Goal: Transaction & Acquisition: Purchase product/service

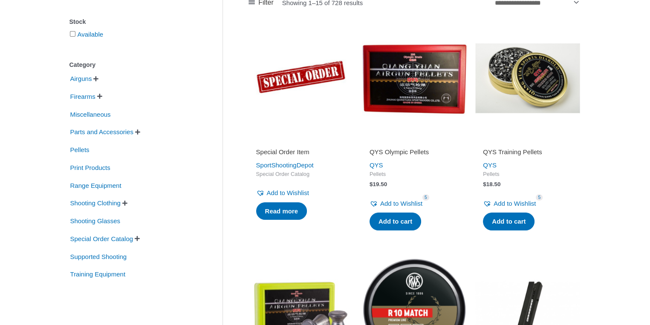
scroll to position [153, 0]
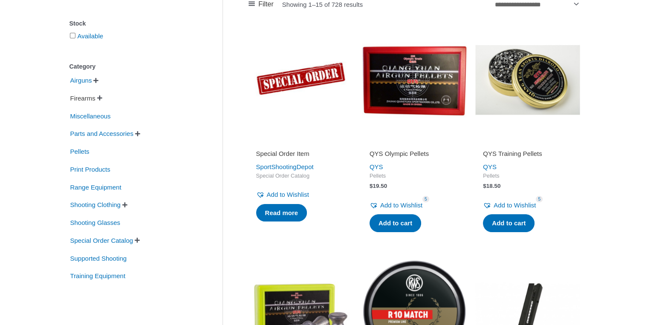
click at [84, 101] on span "Firearms" at bounding box center [82, 98] width 27 height 14
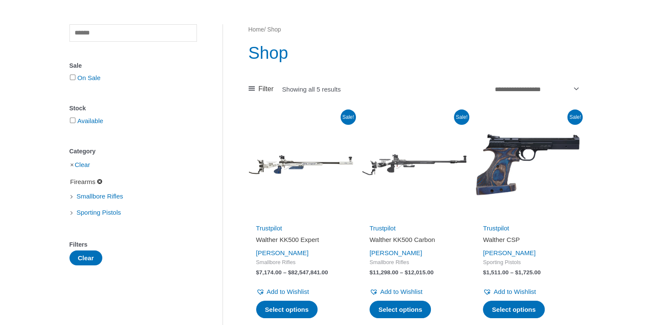
scroll to position [68, 0]
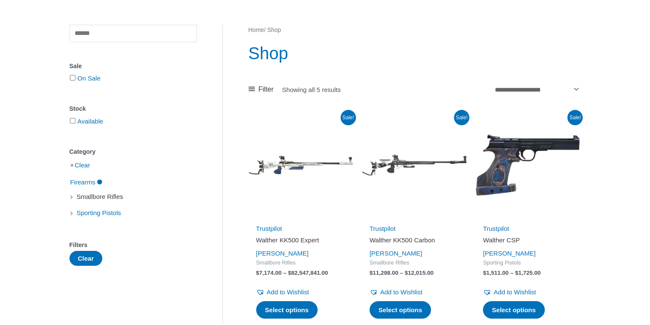
click at [96, 199] on span "Smallbore Rifles" at bounding box center [100, 197] width 48 height 14
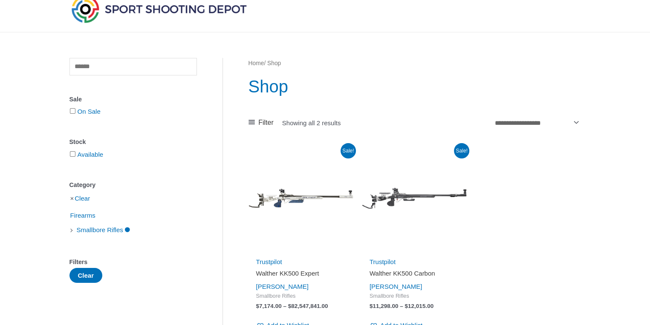
scroll to position [34, 0]
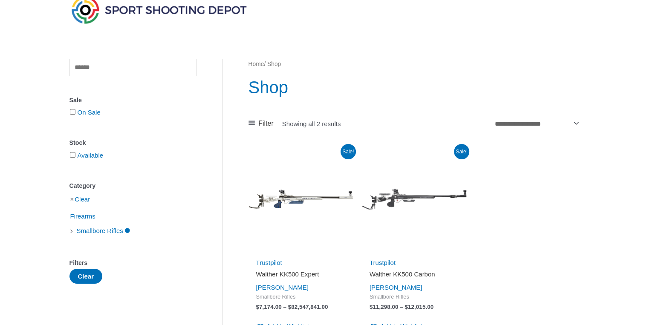
scroll to position [68, 0]
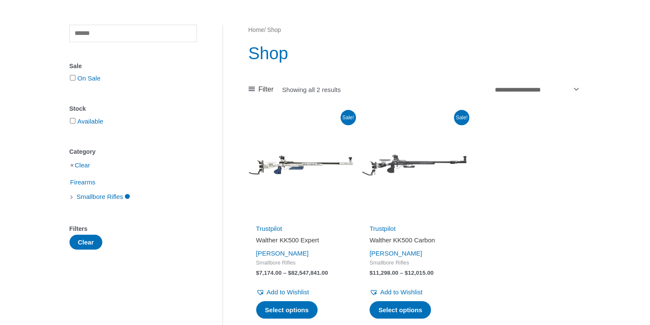
scroll to position [153, 0]
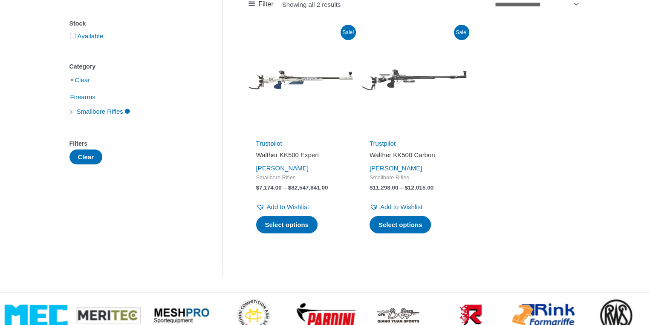
scroll to position [68, 0]
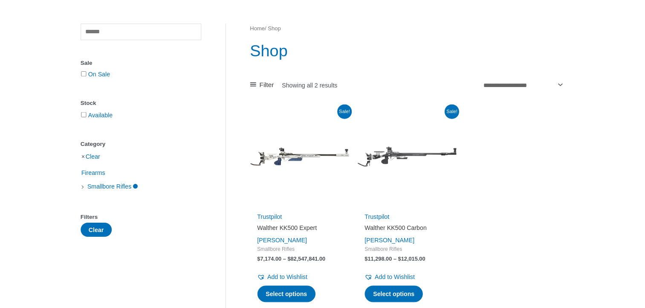
scroll to position [34, 0]
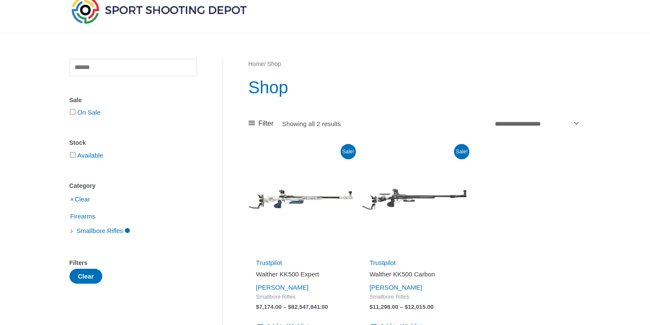
click at [72, 202] on li "Clear" at bounding box center [132, 199] width 127 height 15
click at [70, 201] on li "Clear" at bounding box center [132, 199] width 127 height 15
click at [74, 200] on li "Clear" at bounding box center [132, 199] width 127 height 15
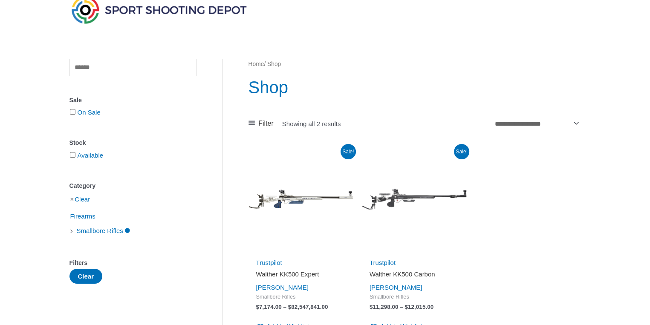
click at [72, 200] on li "Clear" at bounding box center [132, 199] width 127 height 15
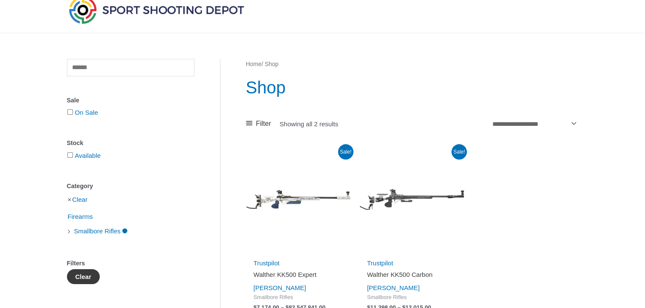
click at [84, 278] on button "Clear" at bounding box center [83, 276] width 33 height 15
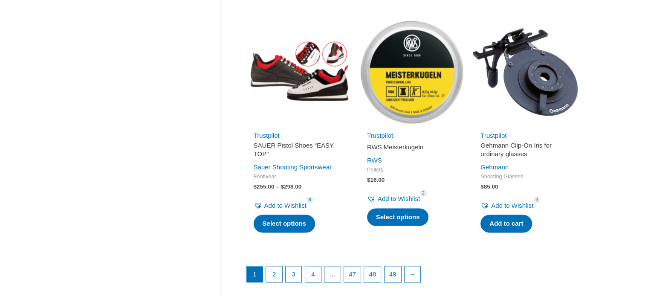
scroll to position [1128, 0]
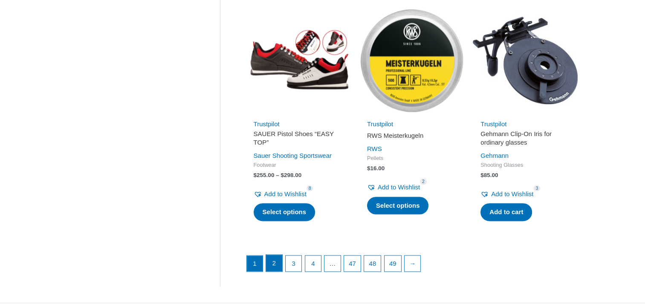
click at [278, 265] on link "2" at bounding box center [274, 262] width 16 height 17
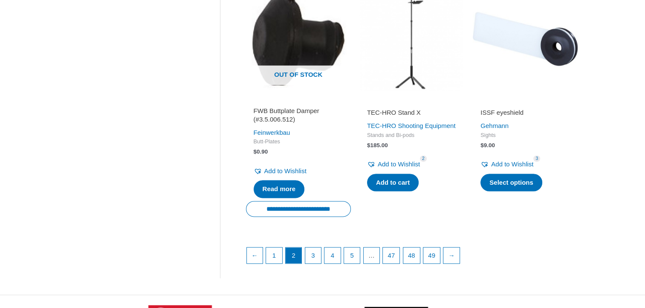
scroll to position [1142, 0]
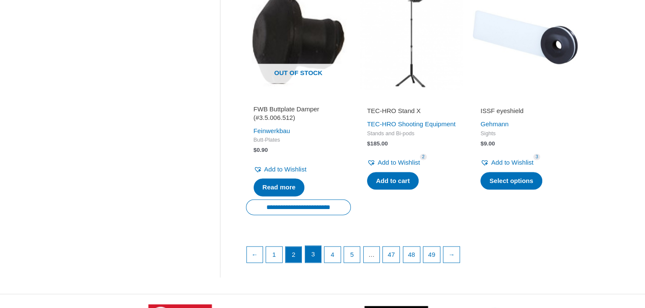
click at [319, 249] on link "3" at bounding box center [313, 253] width 16 height 17
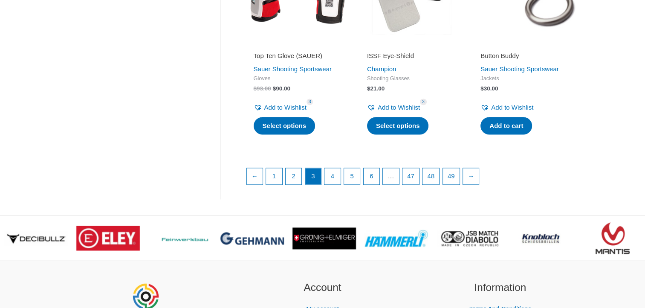
scroll to position [1215, 0]
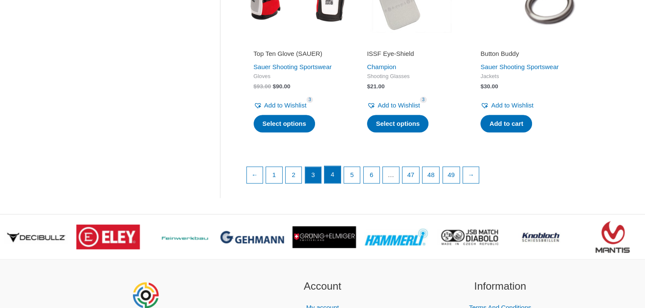
click at [331, 183] on link "4" at bounding box center [332, 174] width 16 height 17
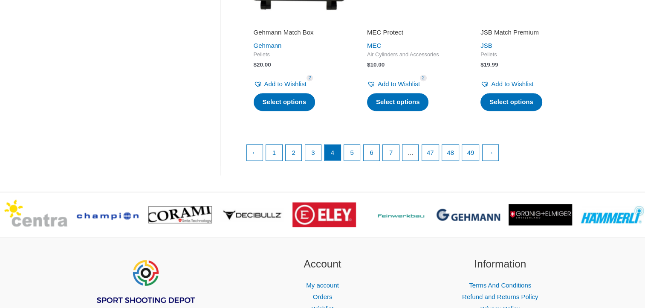
scroll to position [1240, 0]
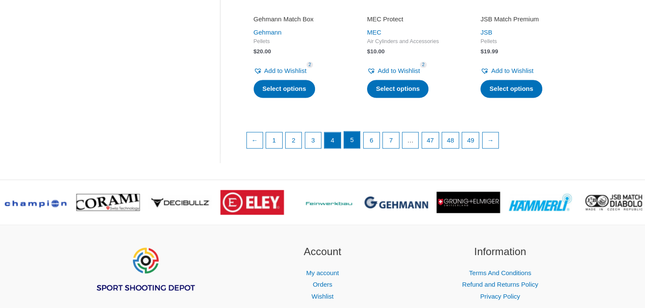
click at [356, 133] on link "5" at bounding box center [352, 139] width 16 height 17
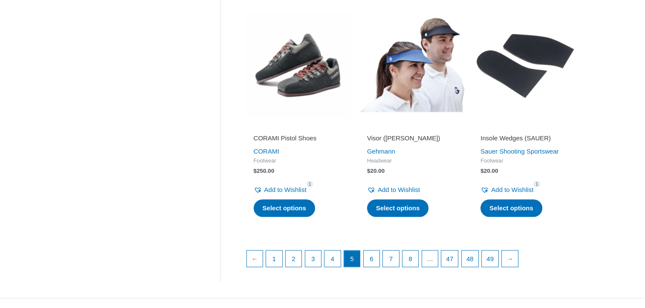
scroll to position [1128, 0]
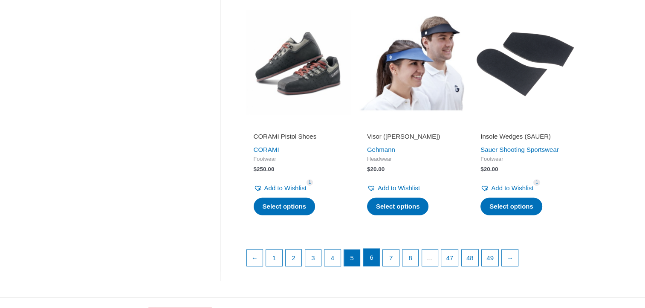
click at [371, 251] on link "6" at bounding box center [371, 256] width 16 height 17
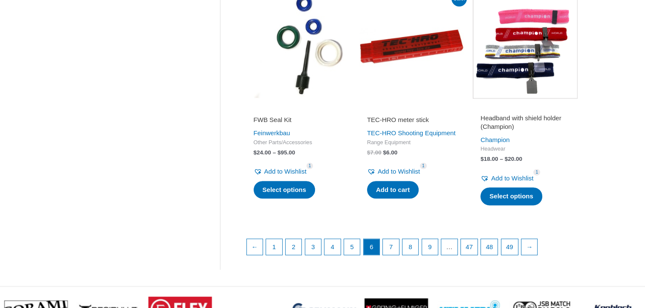
scroll to position [1151, 0]
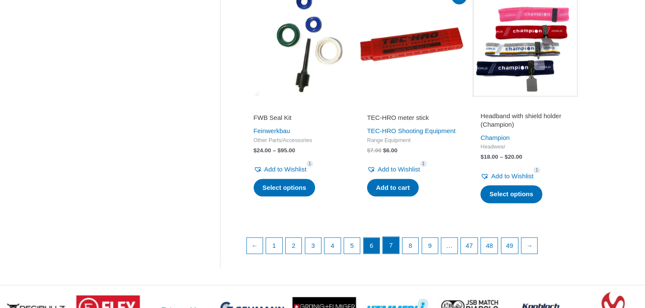
click at [388, 254] on link "7" at bounding box center [391, 244] width 16 height 17
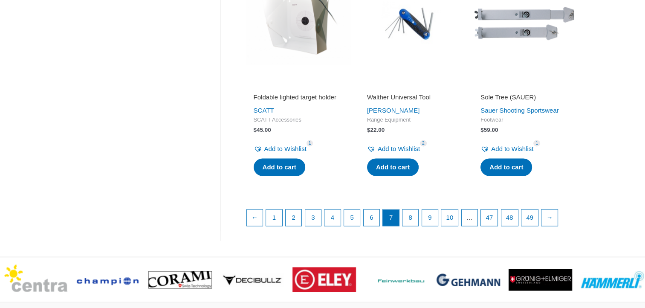
scroll to position [1197, 0]
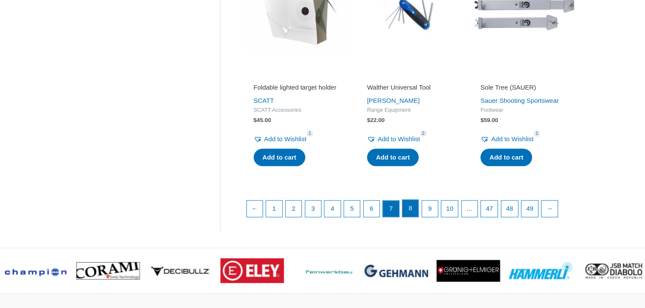
click at [407, 216] on link "8" at bounding box center [410, 207] width 16 height 17
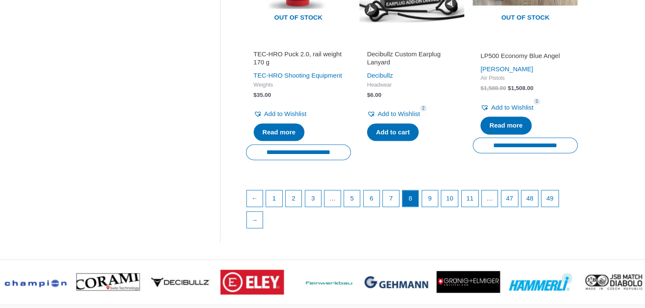
scroll to position [1210, 0]
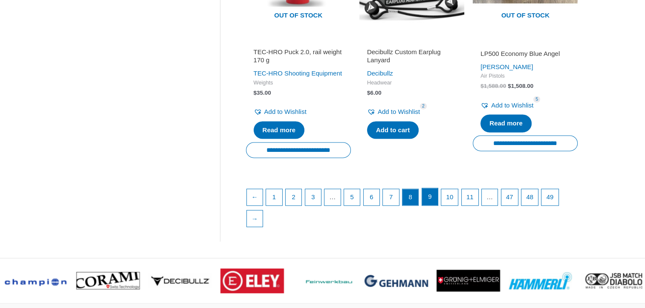
click at [432, 205] on link "9" at bounding box center [430, 196] width 16 height 17
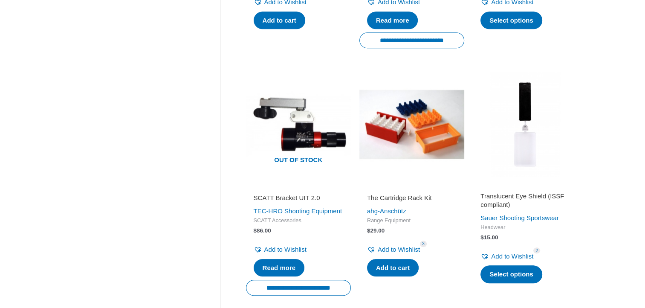
scroll to position [852, 0]
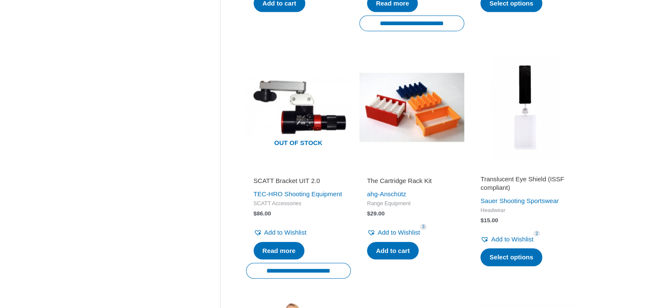
click at [412, 119] on img at bounding box center [411, 107] width 105 height 105
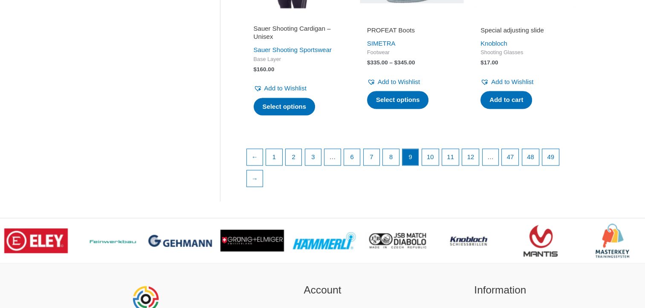
scroll to position [1262, 0]
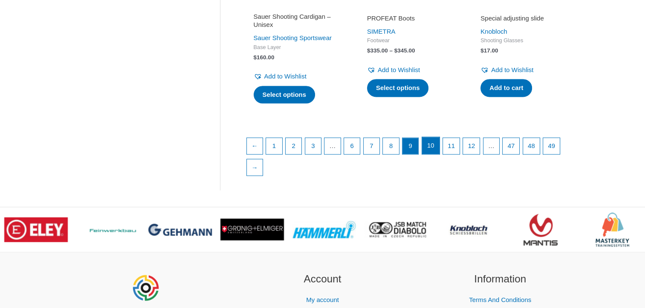
click at [433, 154] on link "10" at bounding box center [430, 145] width 17 height 17
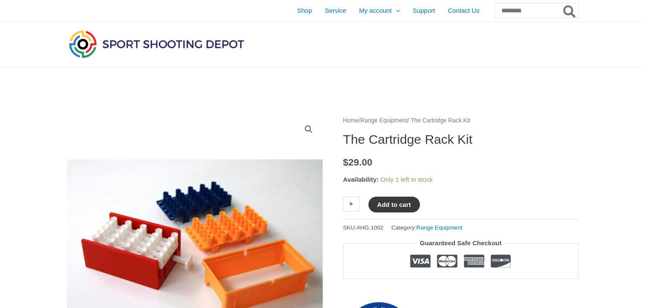
click at [390, 207] on button "Add to cart" at bounding box center [394, 204] width 52 height 16
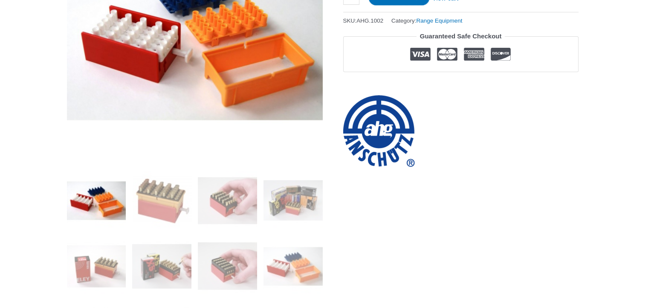
scroll to position [260, 0]
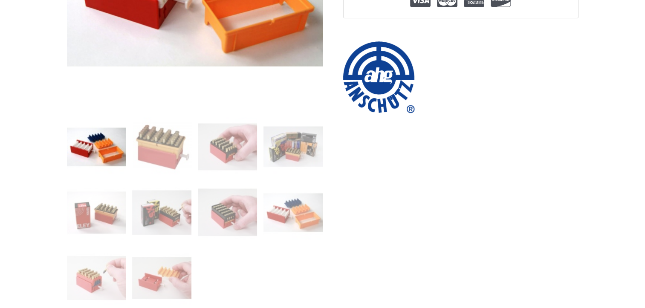
click at [112, 141] on img at bounding box center [96, 146] width 59 height 59
click at [150, 138] on img at bounding box center [161, 146] width 59 height 59
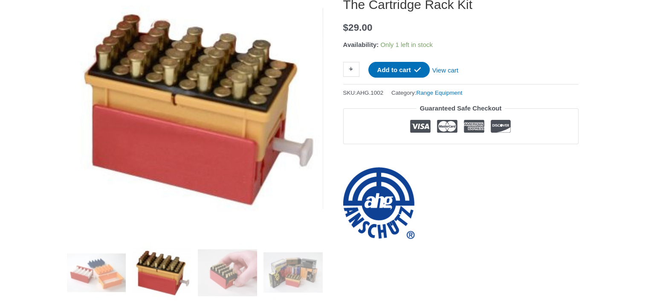
scroll to position [140, 0]
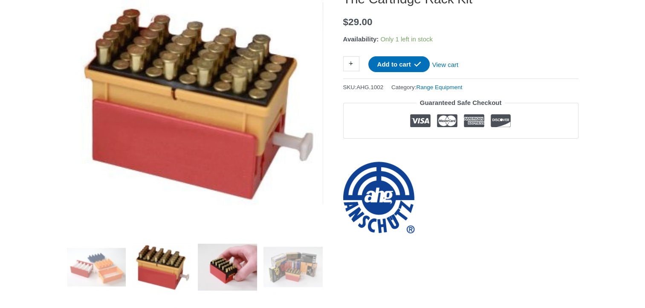
click at [215, 268] on img at bounding box center [227, 266] width 59 height 59
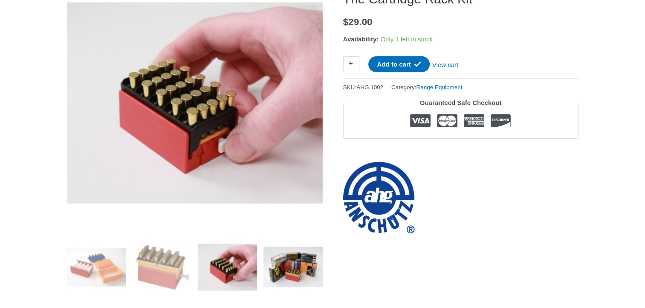
click at [295, 275] on img at bounding box center [292, 266] width 59 height 59
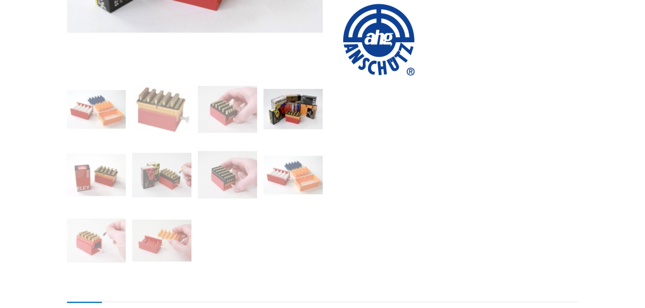
scroll to position [300, 0]
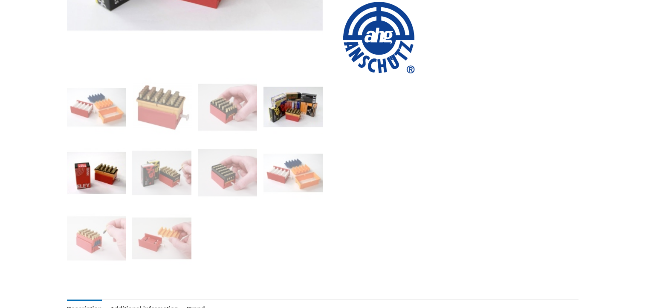
click at [103, 175] on img at bounding box center [96, 172] width 59 height 59
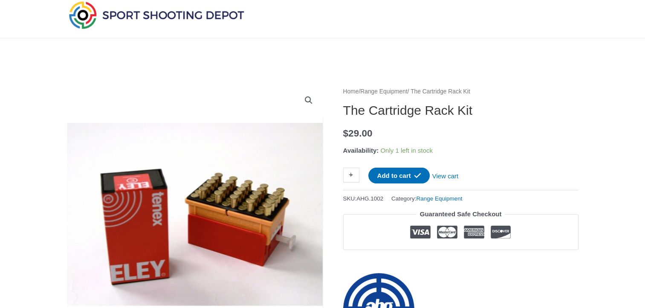
scroll to position [0, 0]
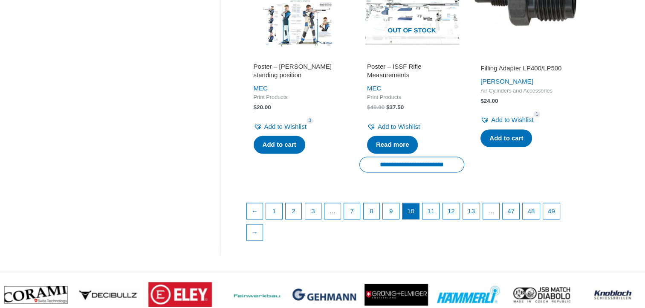
scroll to position [1225, 0]
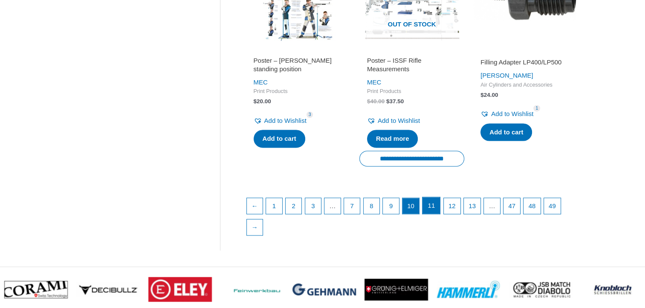
click at [433, 214] on link "11" at bounding box center [430, 205] width 17 height 17
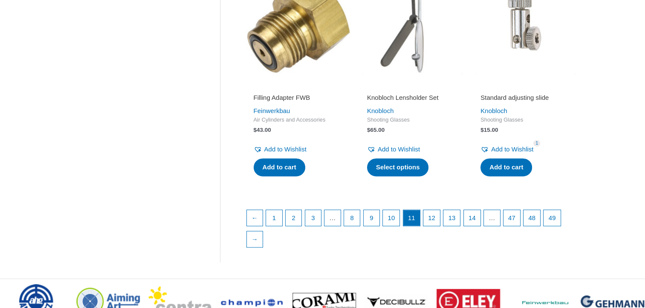
scroll to position [1205, 0]
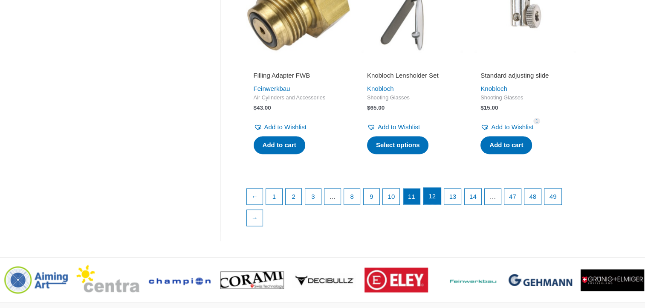
click at [434, 205] on link "12" at bounding box center [431, 195] width 17 height 17
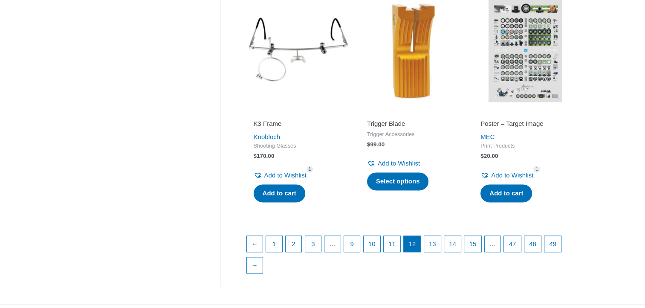
scroll to position [1176, 0]
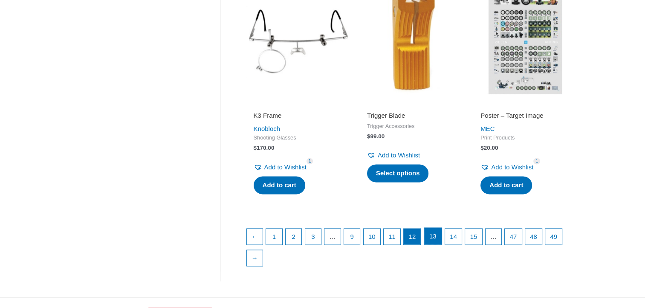
click at [435, 238] on link "13" at bounding box center [432, 236] width 17 height 17
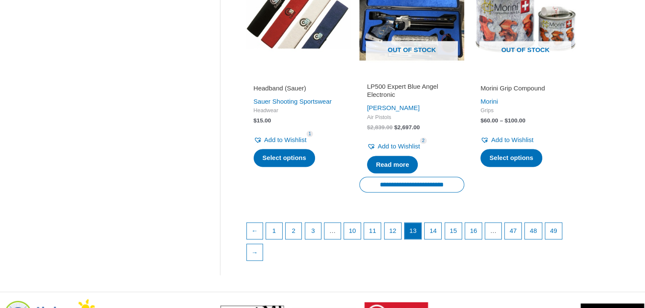
scroll to position [1196, 0]
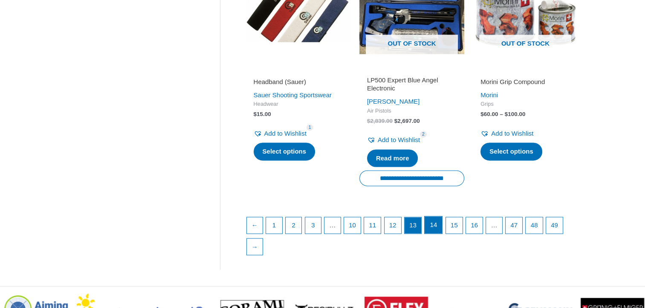
click at [438, 233] on link "14" at bounding box center [432, 224] width 17 height 17
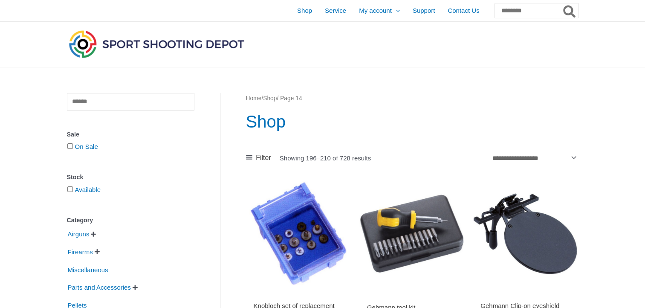
drag, startPoint x: 648, startPoint y: 14, endPoint x: 472, endPoint y: 94, distance: 193.3
click at [472, 94] on nav "Home / Shop / Page 14" at bounding box center [412, 98] width 332 height 11
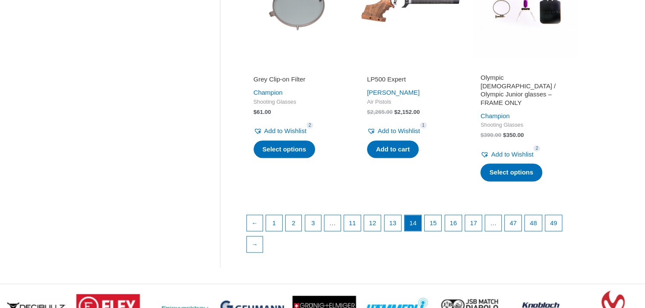
scroll to position [1198, 0]
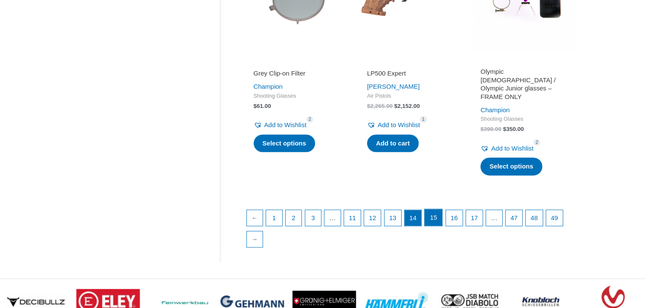
click at [440, 226] on link "15" at bounding box center [432, 217] width 17 height 17
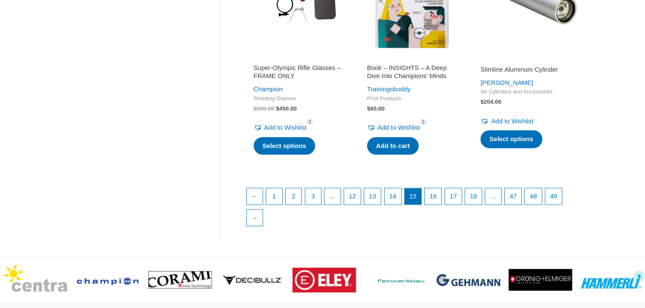
scroll to position [1228, 0]
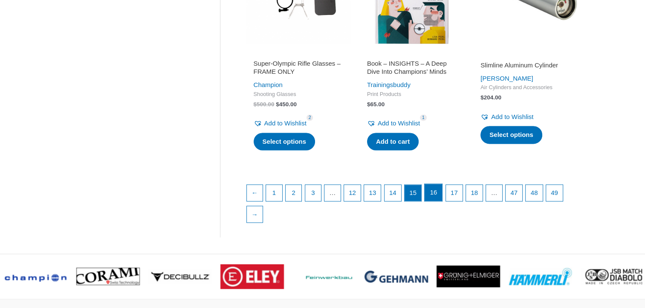
click at [440, 201] on link "16" at bounding box center [432, 192] width 17 height 17
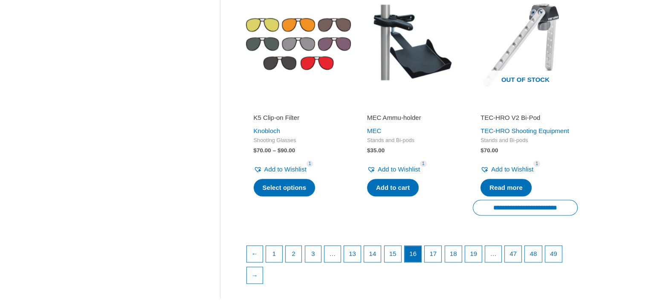
scroll to position [1168, 0]
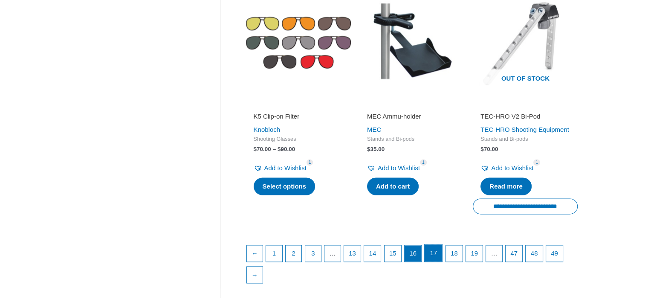
click at [441, 261] on link "17" at bounding box center [432, 252] width 17 height 17
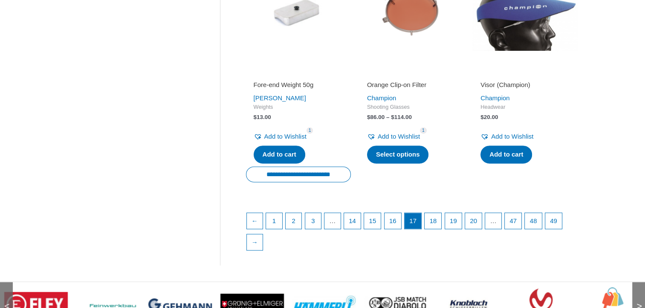
scroll to position [1210, 0]
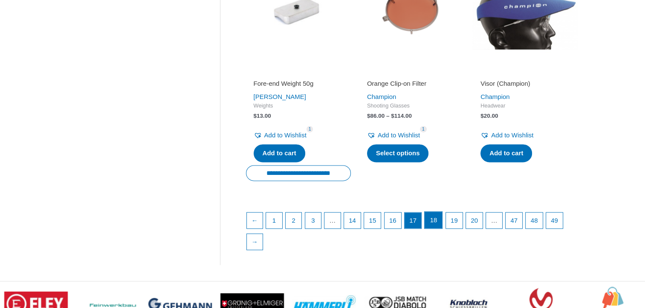
click at [437, 219] on link "18" at bounding box center [432, 219] width 17 height 17
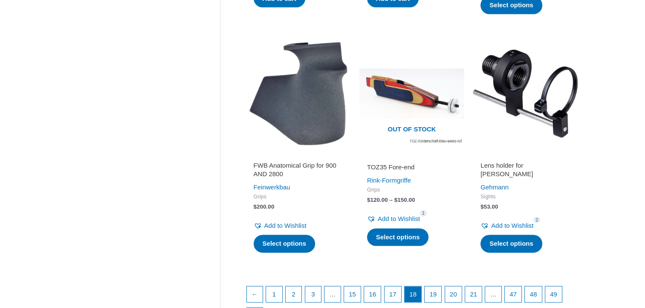
scroll to position [1125, 0]
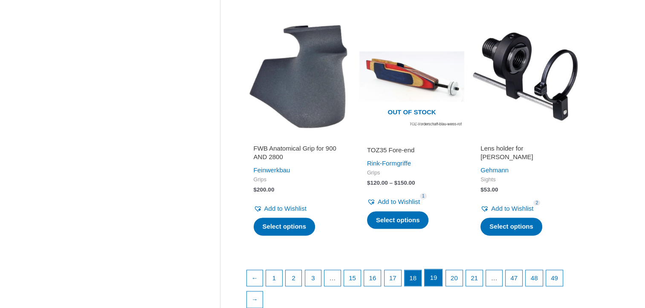
click at [432, 286] on link "19" at bounding box center [432, 277] width 17 height 17
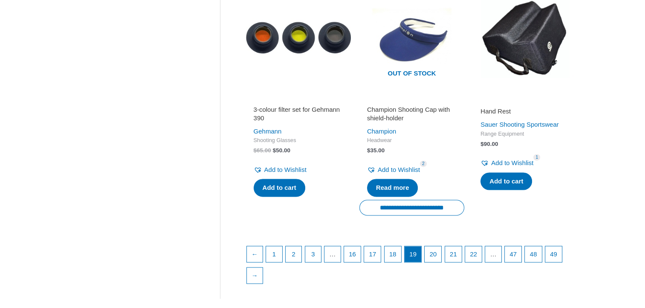
scroll to position [1176, 0]
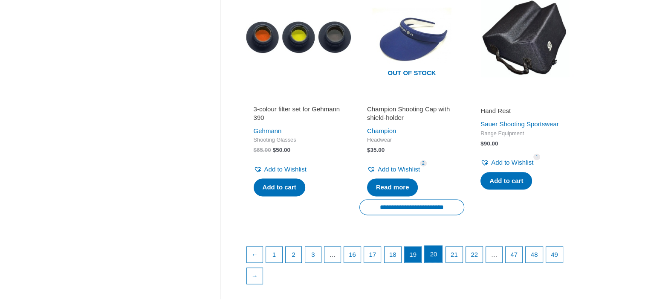
click at [435, 262] on link "20" at bounding box center [432, 253] width 17 height 17
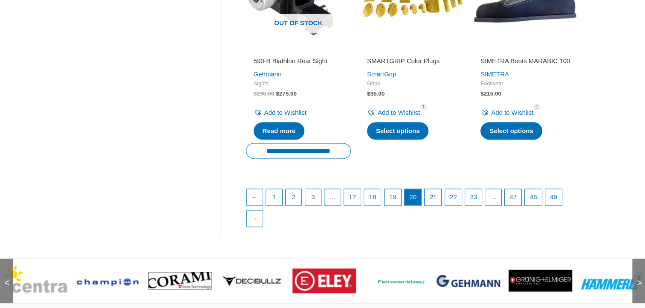
scroll to position [1227, 0]
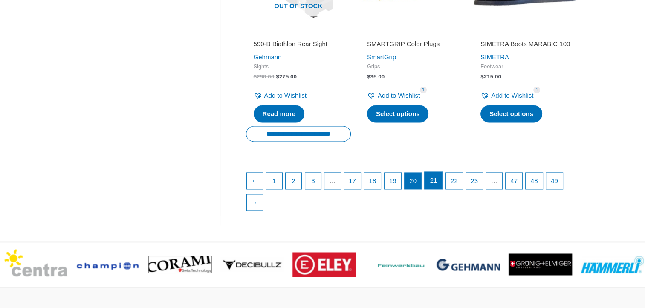
click at [438, 179] on link "21" at bounding box center [432, 180] width 17 height 17
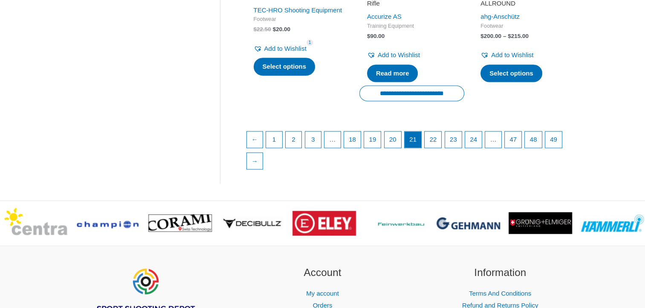
scroll to position [1329, 0]
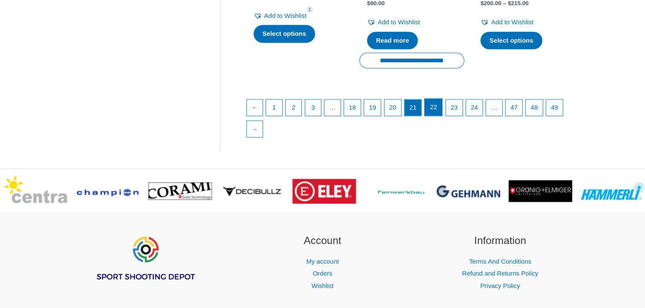
click at [438, 101] on link "22" at bounding box center [432, 106] width 17 height 17
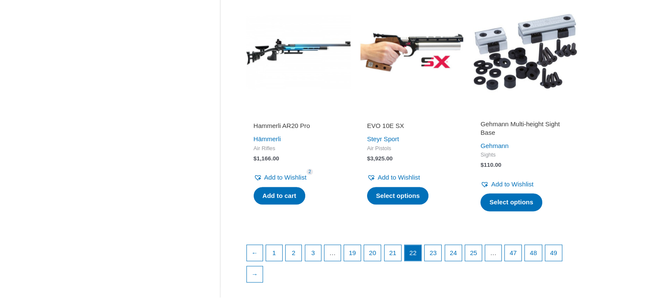
scroll to position [1176, 0]
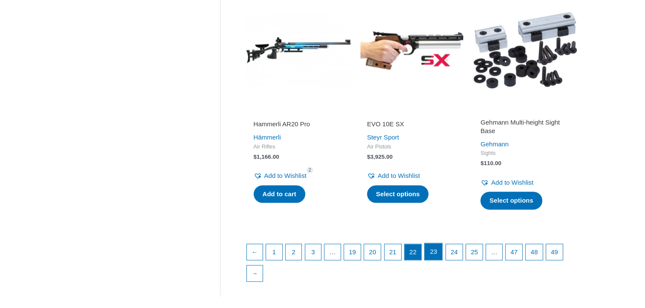
click at [441, 249] on link "23" at bounding box center [432, 251] width 17 height 17
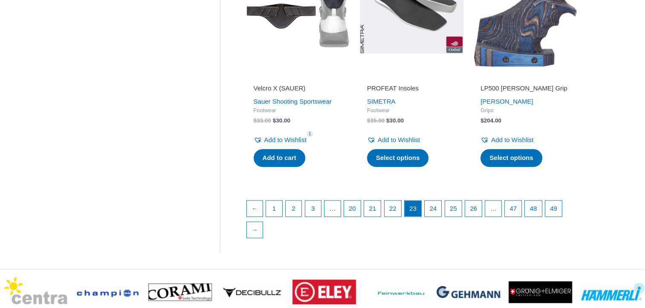
scroll to position [1193, 0]
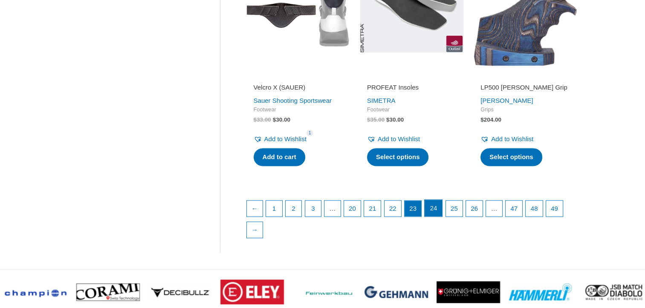
click at [435, 208] on link "24" at bounding box center [432, 207] width 17 height 17
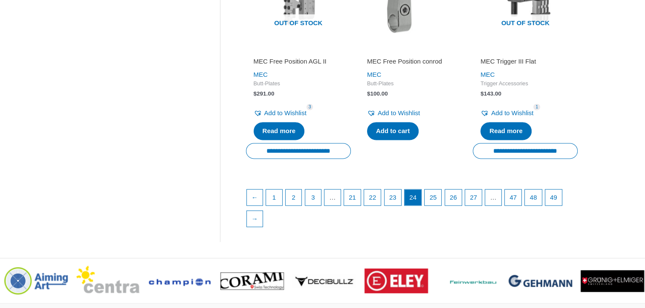
scroll to position [1210, 0]
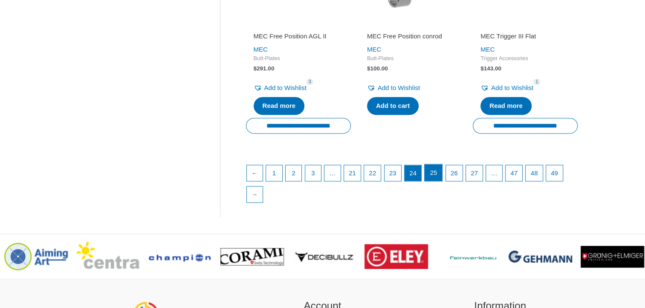
click at [438, 169] on link "25" at bounding box center [432, 172] width 17 height 17
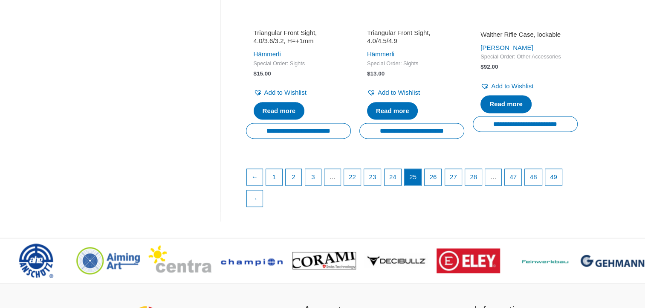
scroll to position [1244, 0]
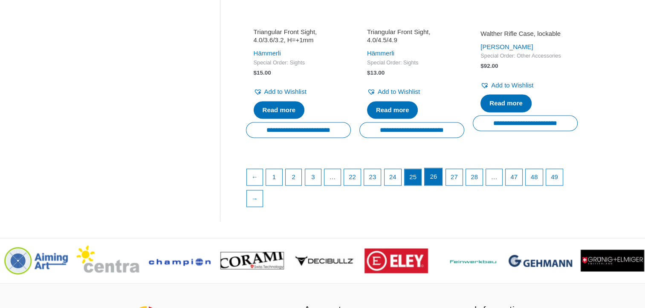
click at [441, 185] on link "26" at bounding box center [432, 176] width 17 height 17
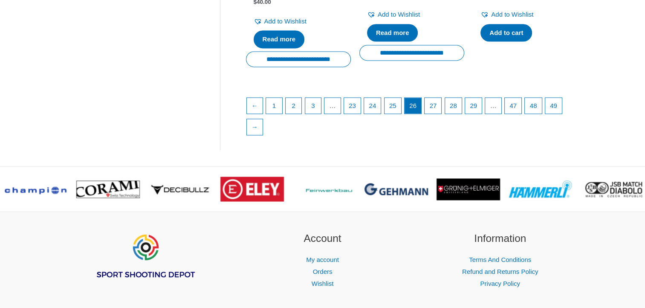
scroll to position [1312, 0]
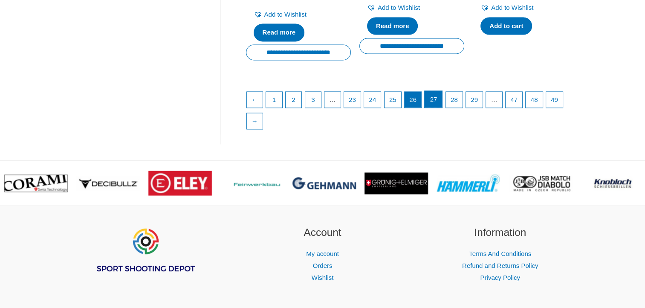
click at [442, 101] on link "27" at bounding box center [432, 99] width 17 height 17
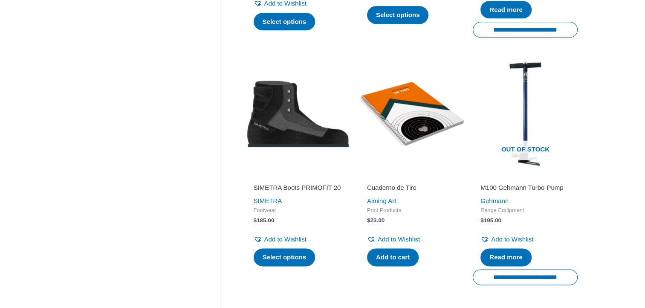
scroll to position [1210, 0]
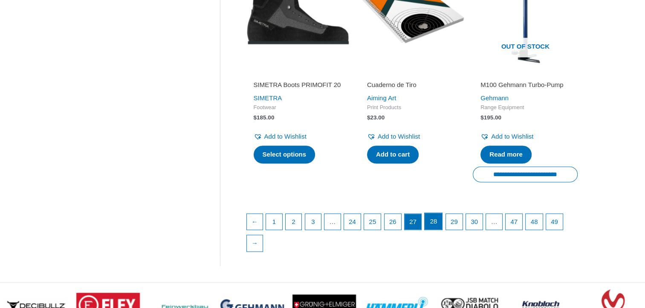
click at [435, 230] on link "28" at bounding box center [432, 221] width 17 height 17
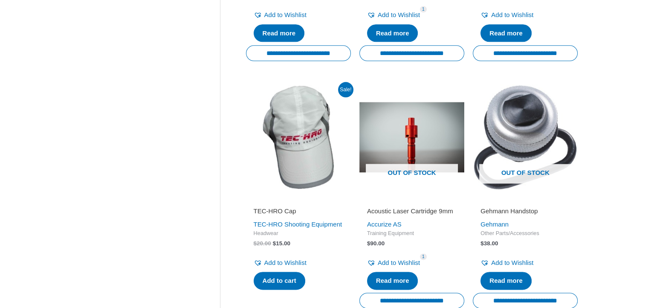
scroll to position [1176, 0]
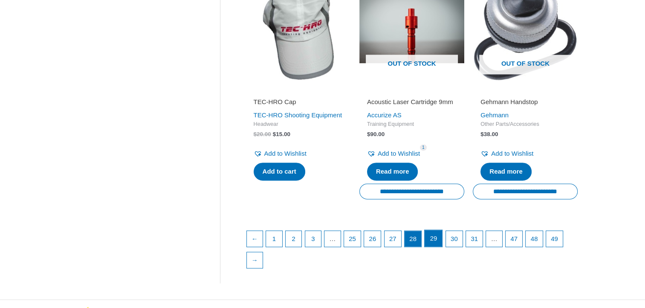
click at [440, 247] on link "29" at bounding box center [432, 238] width 17 height 17
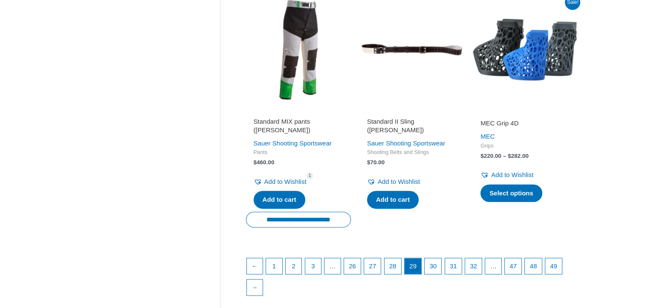
scroll to position [1193, 0]
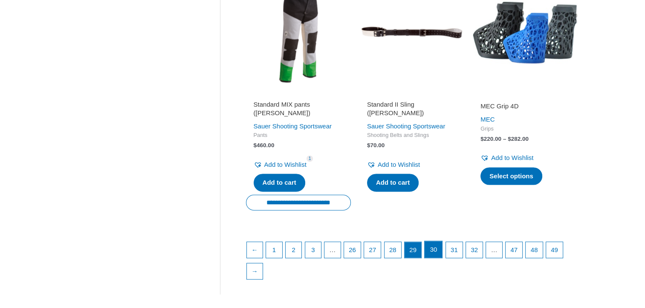
click at [442, 254] on link "30" at bounding box center [432, 249] width 17 height 17
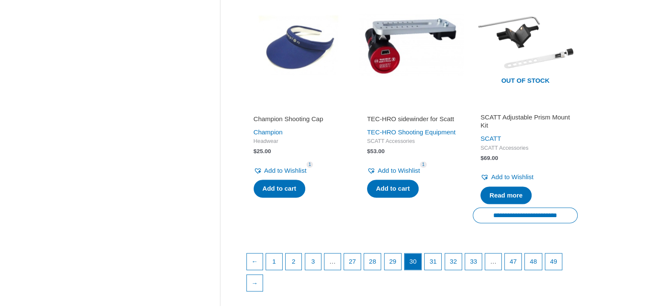
scroll to position [1176, 0]
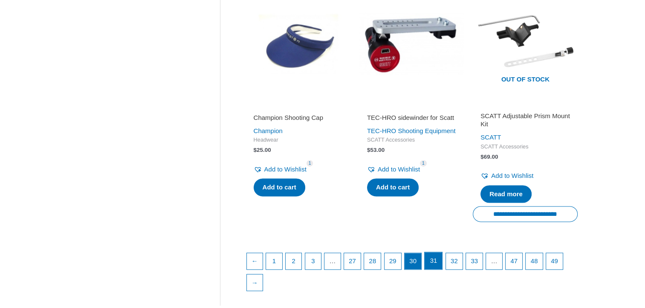
click at [440, 261] on link "31" at bounding box center [432, 260] width 17 height 17
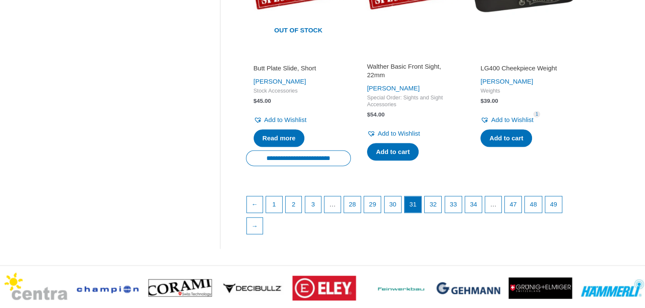
scroll to position [1261, 0]
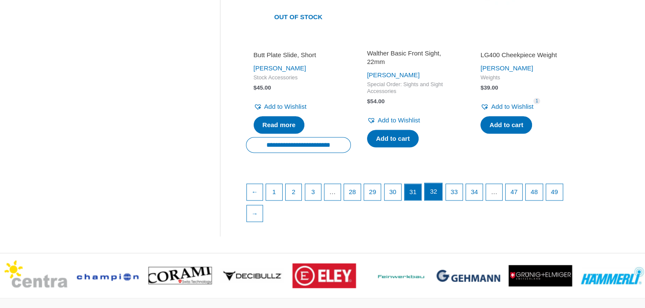
click at [436, 200] on link "32" at bounding box center [432, 191] width 17 height 17
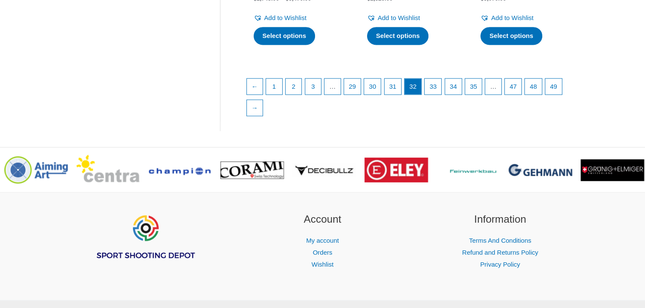
scroll to position [1312, 0]
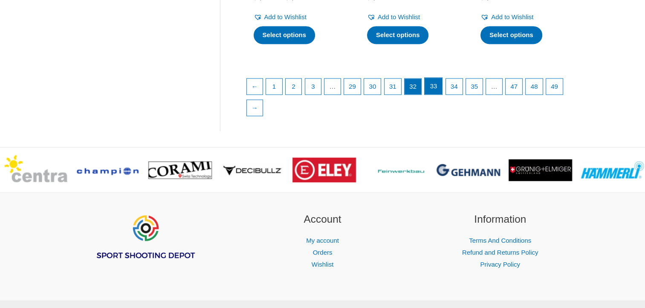
click at [442, 95] on link "33" at bounding box center [432, 86] width 17 height 17
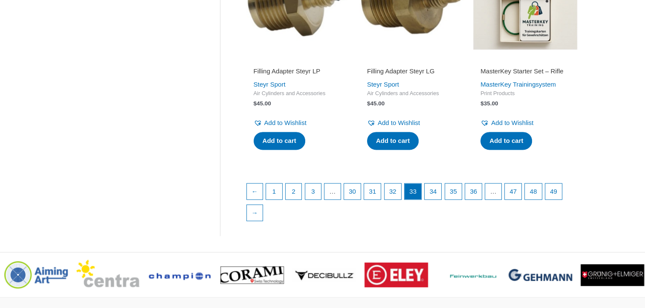
scroll to position [1244, 0]
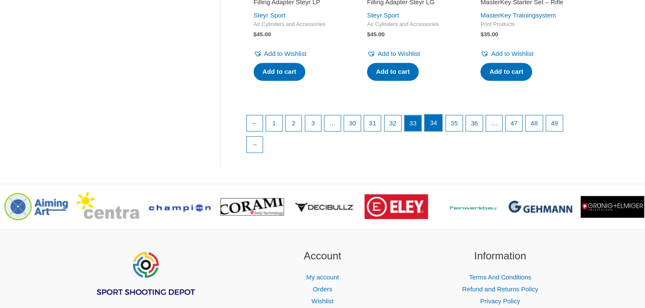
click at [442, 131] on link "34" at bounding box center [432, 122] width 17 height 17
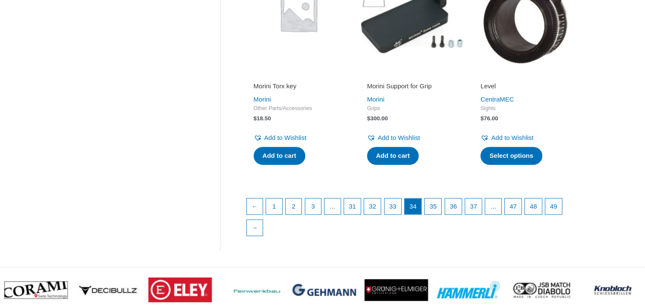
scroll to position [1162, 0]
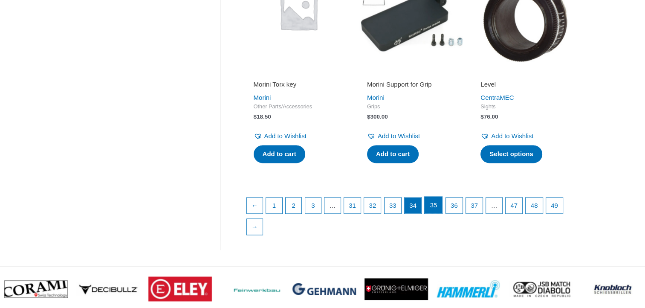
click at [442, 213] on link "35" at bounding box center [432, 204] width 17 height 17
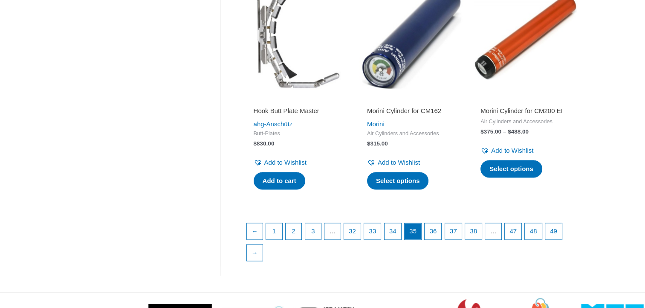
scroll to position [1188, 0]
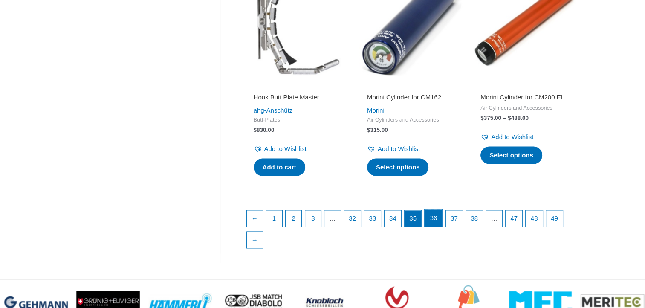
click at [436, 213] on link "36" at bounding box center [432, 217] width 17 height 17
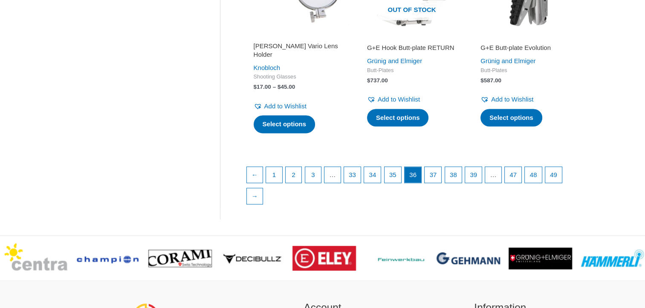
scroll to position [1228, 0]
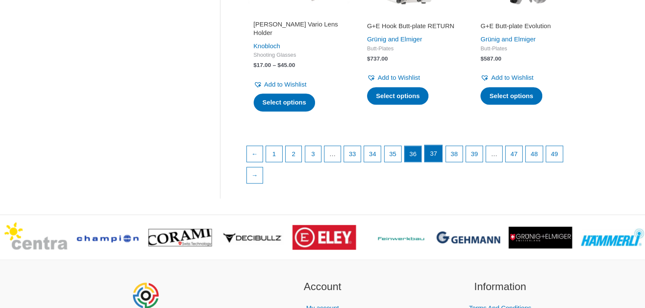
click at [441, 162] on link "37" at bounding box center [432, 153] width 17 height 17
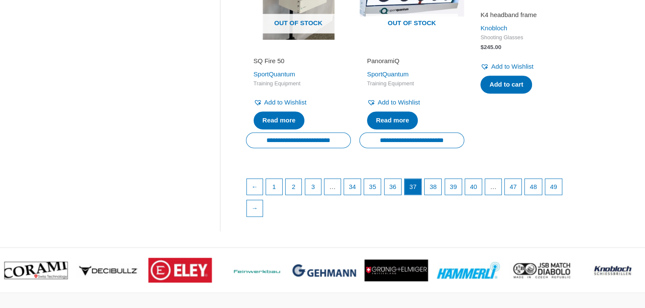
scroll to position [1193, 0]
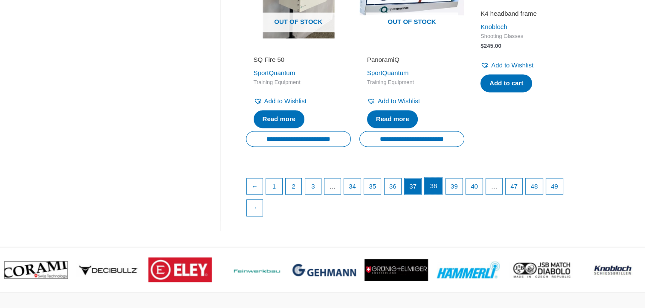
click at [442, 194] on link "38" at bounding box center [432, 185] width 17 height 17
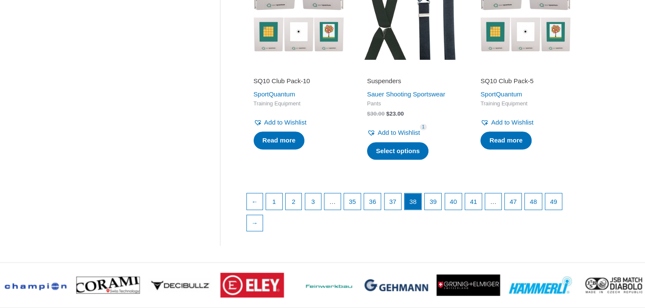
scroll to position [1227, 0]
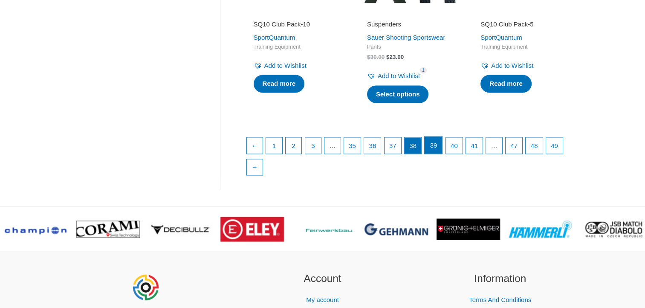
click at [442, 153] on link "39" at bounding box center [432, 144] width 17 height 17
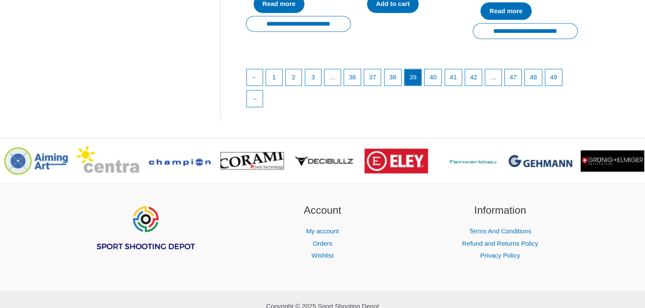
scroll to position [1440, 0]
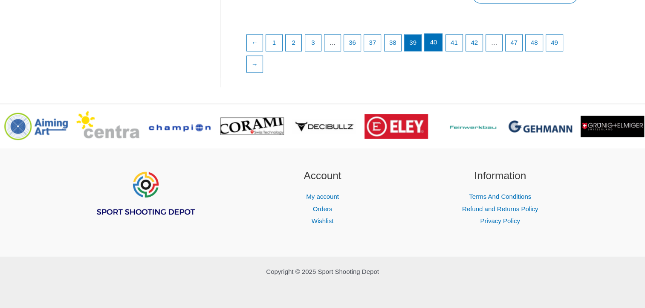
click at [439, 38] on link "40" at bounding box center [432, 42] width 17 height 17
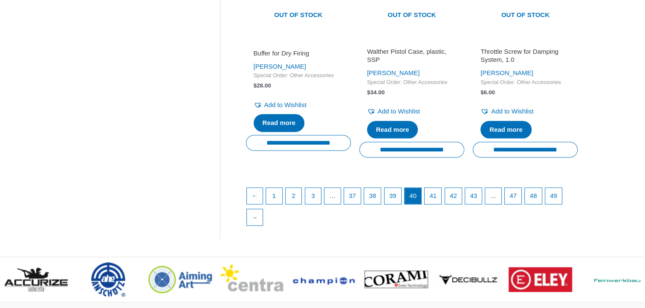
scroll to position [1244, 0]
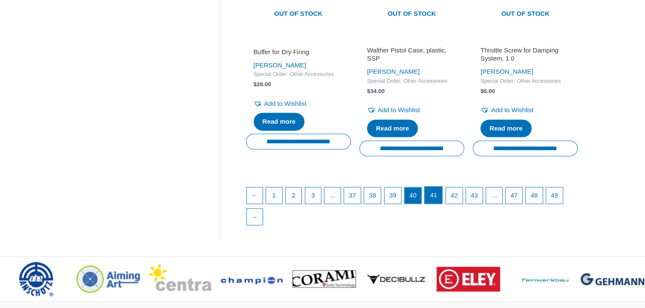
click at [436, 203] on link "41" at bounding box center [432, 194] width 17 height 17
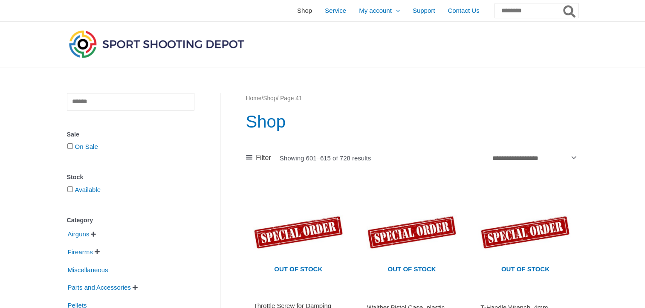
click at [297, 12] on span "Shop" at bounding box center [304, 10] width 15 height 21
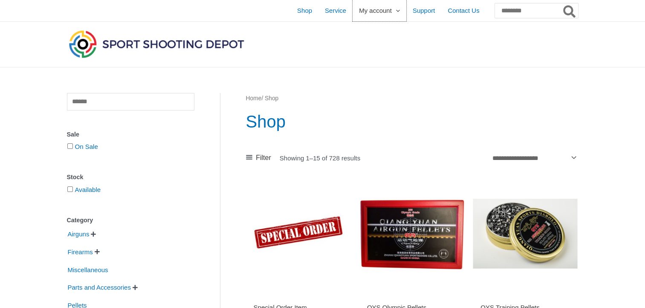
click at [359, 16] on span "My account" at bounding box center [375, 10] width 33 height 21
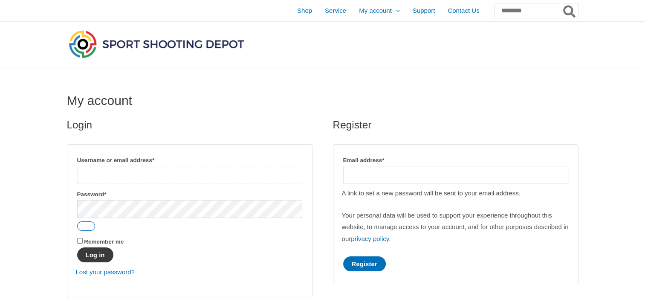
type input "**********"
click at [92, 260] on button "Log in" at bounding box center [95, 254] width 36 height 15
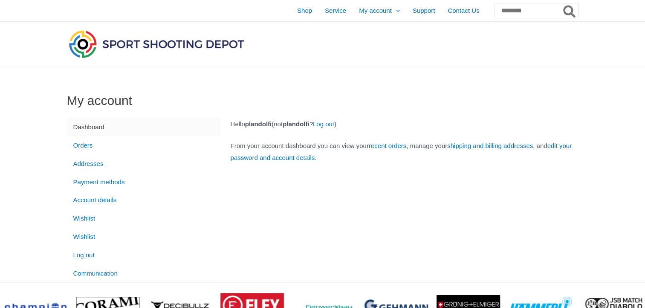
click at [98, 126] on link "Dashboard" at bounding box center [143, 127] width 153 height 18
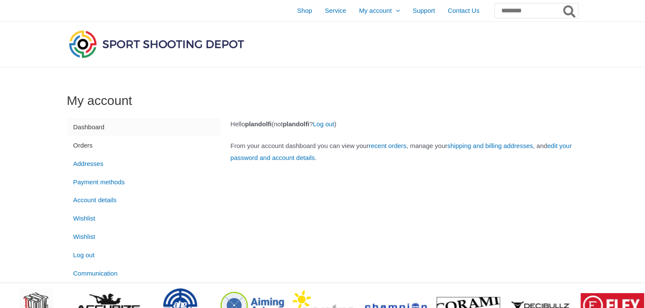
click at [89, 144] on link "Orders" at bounding box center [143, 145] width 153 height 18
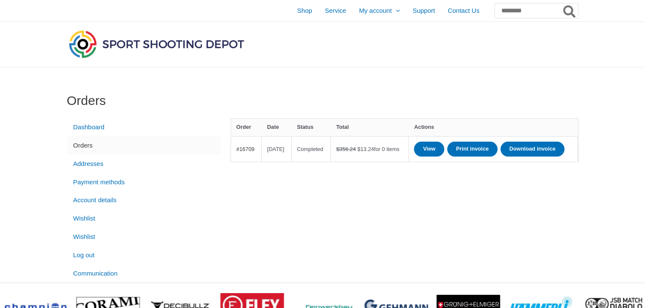
click at [244, 152] on link "#16709" at bounding box center [245, 149] width 18 height 6
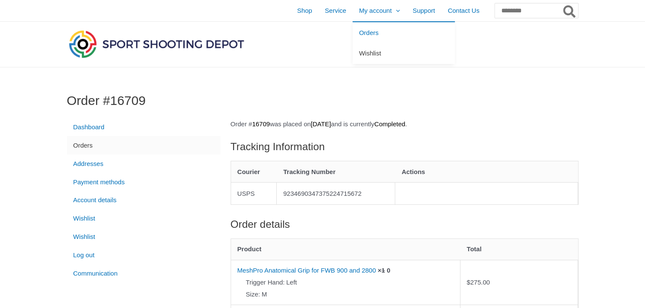
click at [359, 52] on span "Wishlist" at bounding box center [370, 52] width 22 height 7
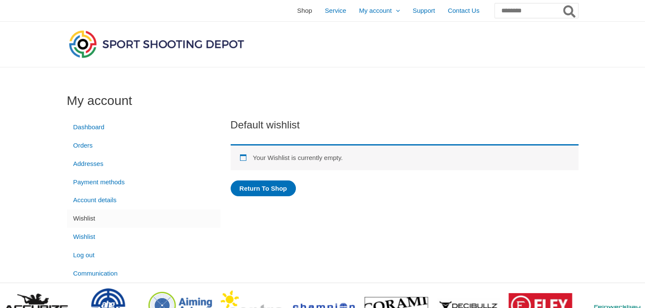
click at [297, 11] on span "Shop" at bounding box center [304, 10] width 15 height 21
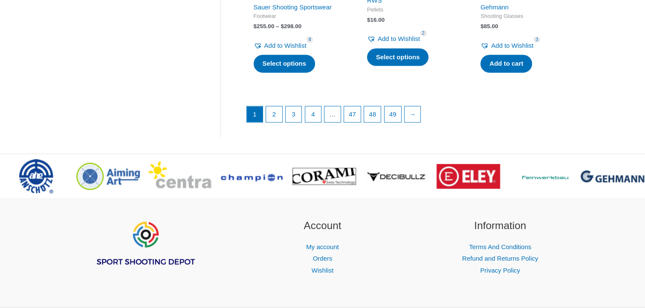
scroll to position [1278, 0]
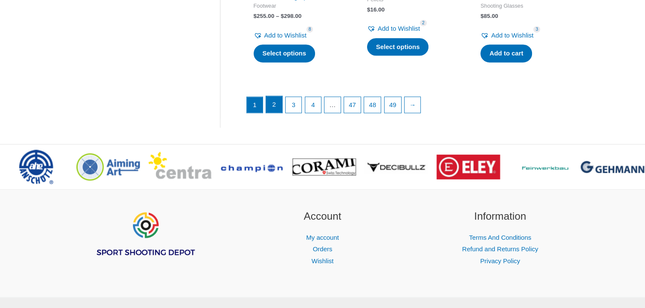
click at [268, 107] on link "2" at bounding box center [274, 104] width 16 height 17
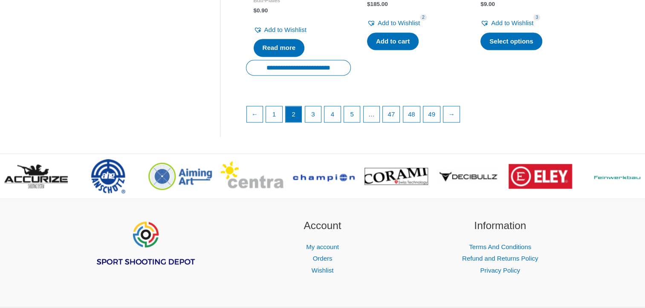
scroll to position [1312, 0]
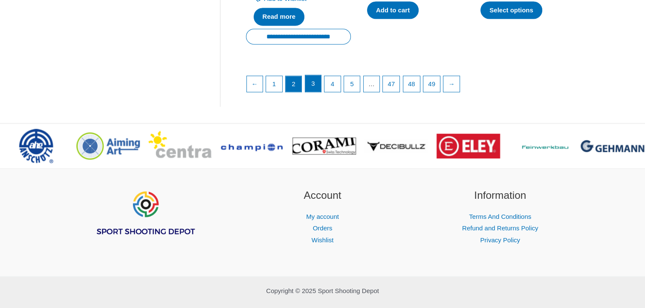
click at [311, 84] on link "3" at bounding box center [313, 83] width 16 height 17
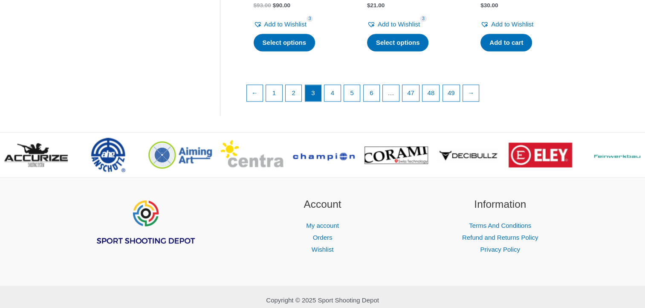
scroll to position [1303, 0]
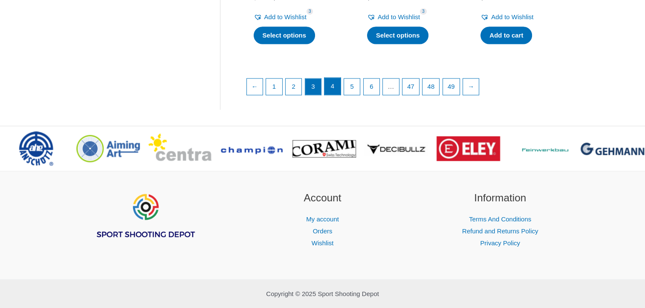
click at [339, 95] on link "4" at bounding box center [332, 86] width 16 height 17
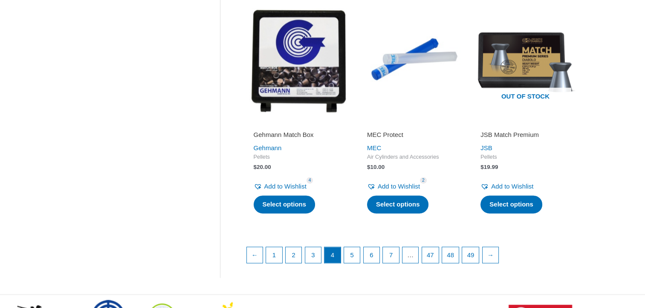
scroll to position [1142, 0]
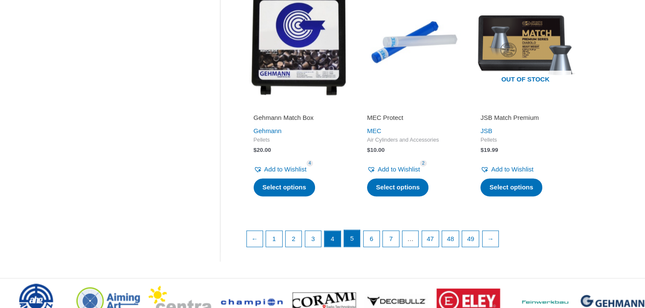
click at [353, 233] on link "5" at bounding box center [352, 238] width 16 height 17
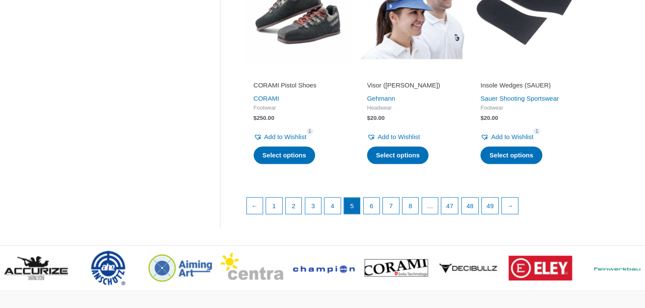
scroll to position [1181, 0]
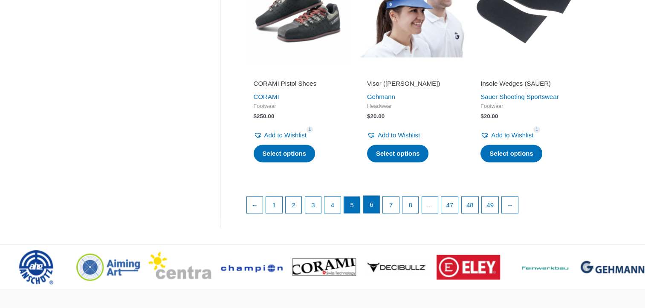
click at [376, 201] on link "6" at bounding box center [371, 204] width 16 height 17
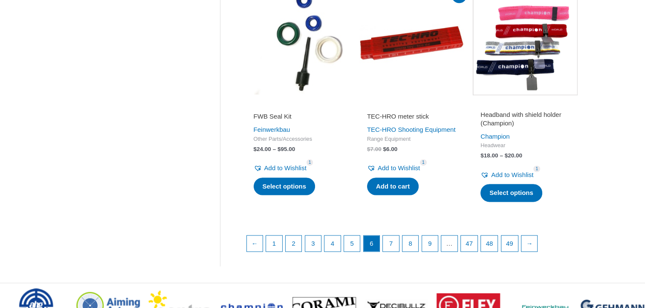
scroll to position [1179, 0]
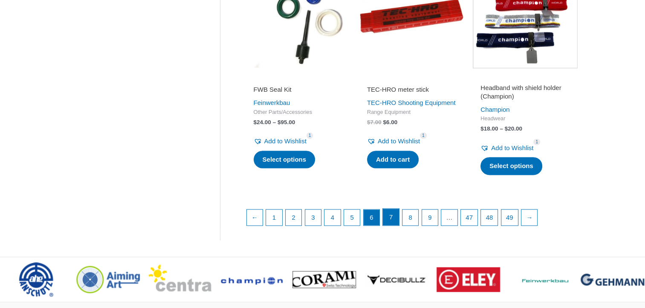
click at [385, 225] on link "7" at bounding box center [391, 216] width 16 height 17
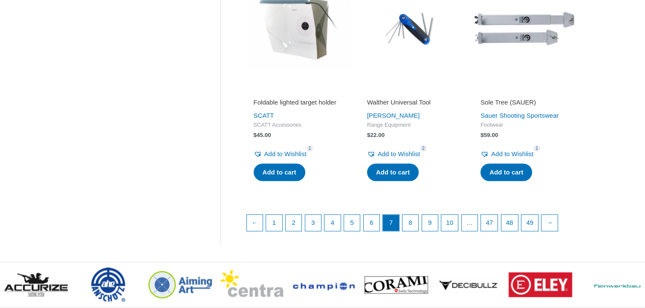
scroll to position [1183, 0]
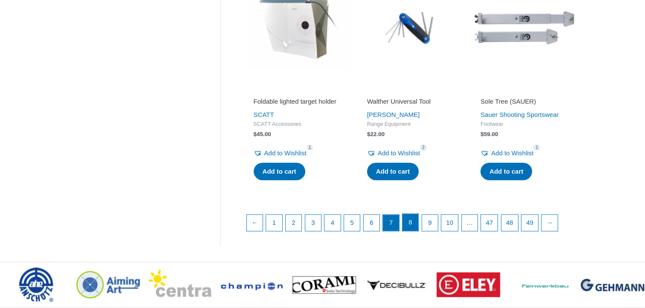
click at [414, 231] on link "8" at bounding box center [410, 221] width 16 height 17
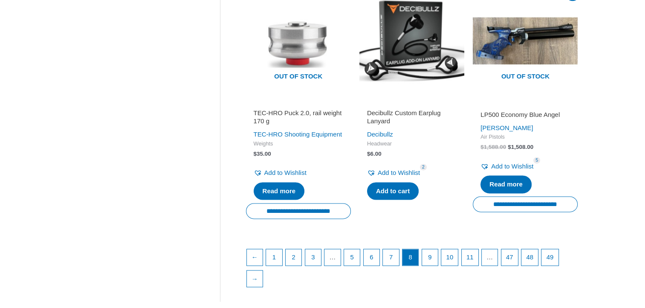
scroll to position [1150, 0]
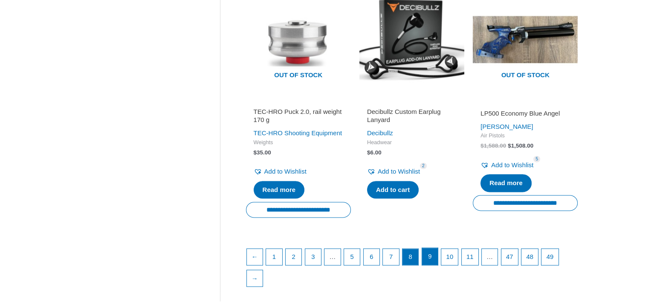
click at [427, 262] on link "9" at bounding box center [430, 256] width 16 height 17
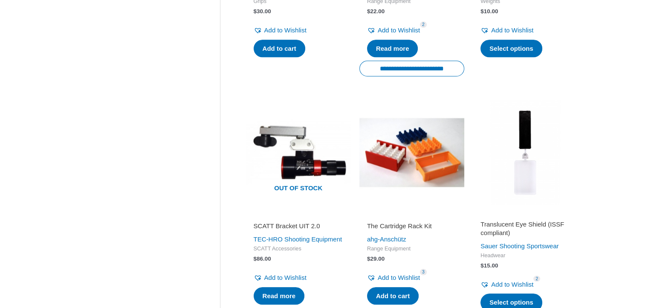
scroll to position [864, 0]
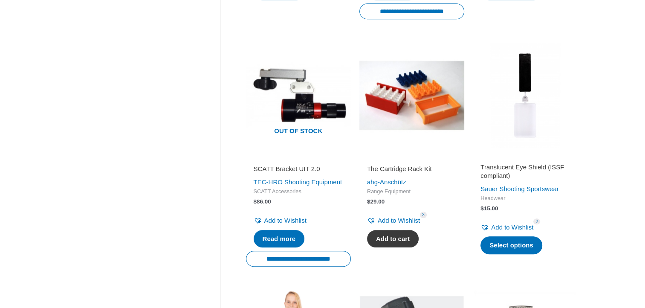
click at [397, 248] on link "Add to cart" at bounding box center [393, 239] width 52 height 18
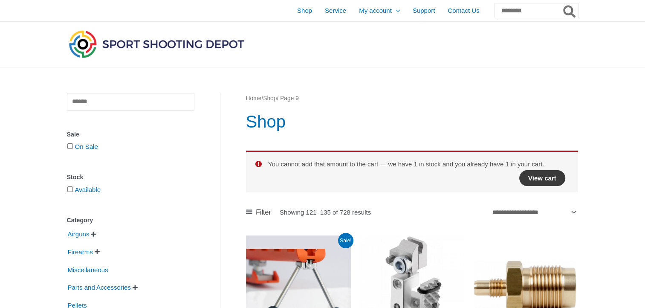
click at [537, 176] on link "View cart" at bounding box center [542, 178] width 46 height 16
click at [537, 173] on link "View cart" at bounding box center [542, 178] width 46 height 16
click at [540, 178] on link "View cart" at bounding box center [542, 178] width 46 height 16
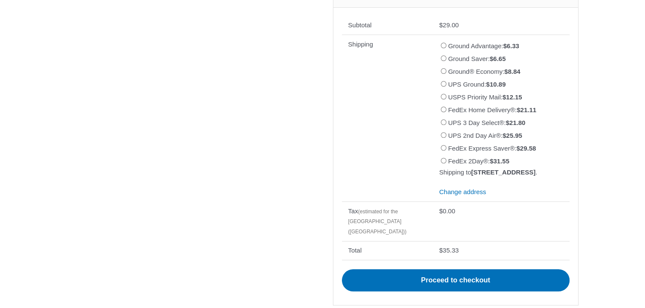
scroll to position [281, 0]
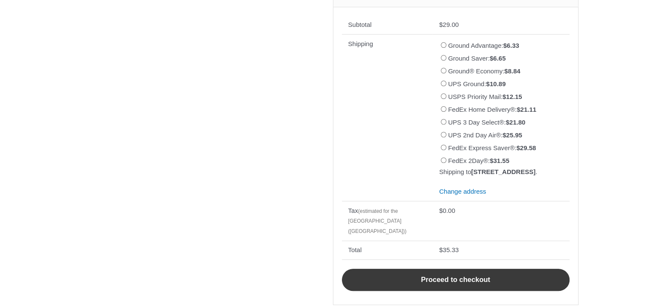
click at [427, 277] on link "Proceed to checkout" at bounding box center [456, 279] width 228 height 22
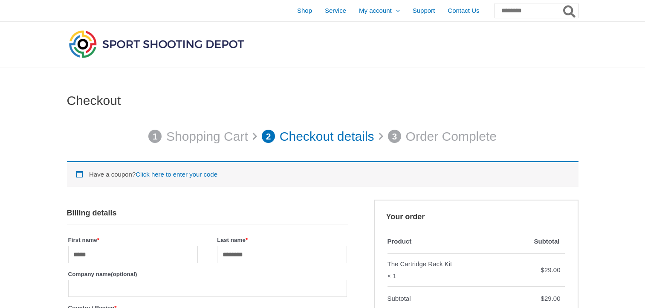
select select "**"
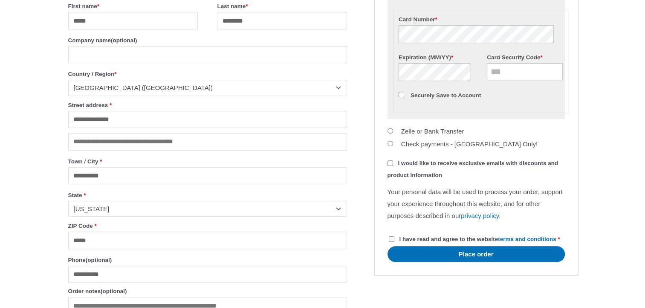
scroll to position [560, 0]
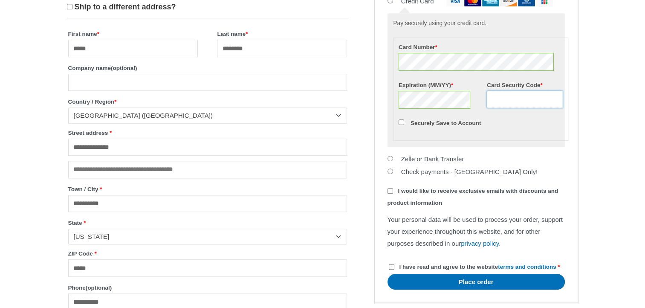
click at [523, 108] on input "Card Security Code *" at bounding box center [525, 99] width 76 height 17
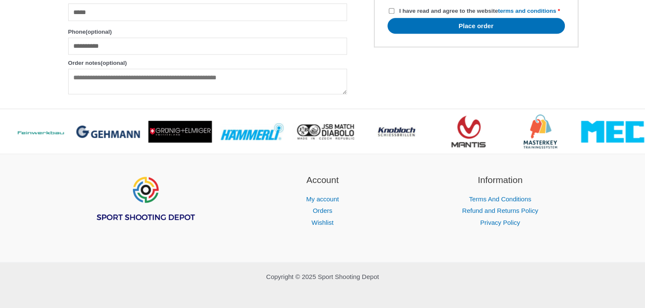
scroll to position [819, 0]
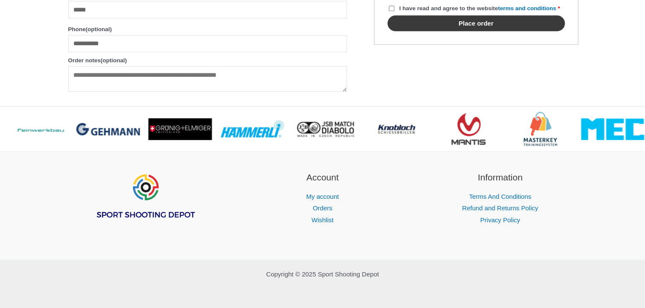
type input "***"
click at [462, 31] on button "Place order" at bounding box center [475, 23] width 177 height 16
